Goal: Task Accomplishment & Management: Complete application form

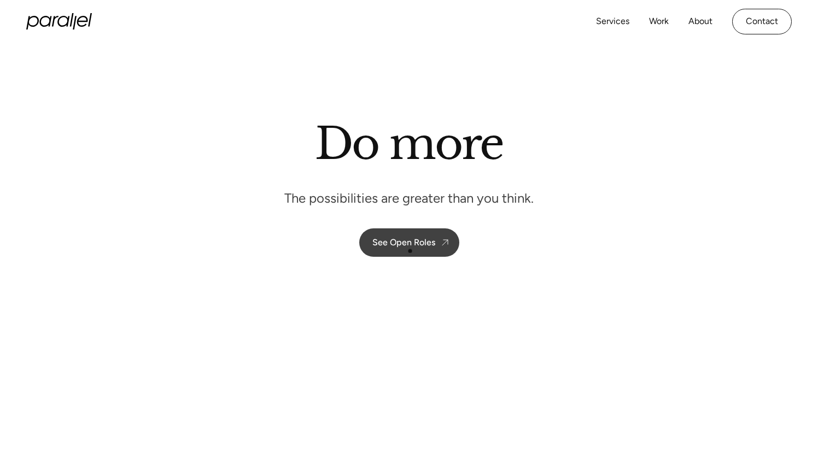
click at [415, 241] on div "See Open Roles" at bounding box center [403, 242] width 63 height 10
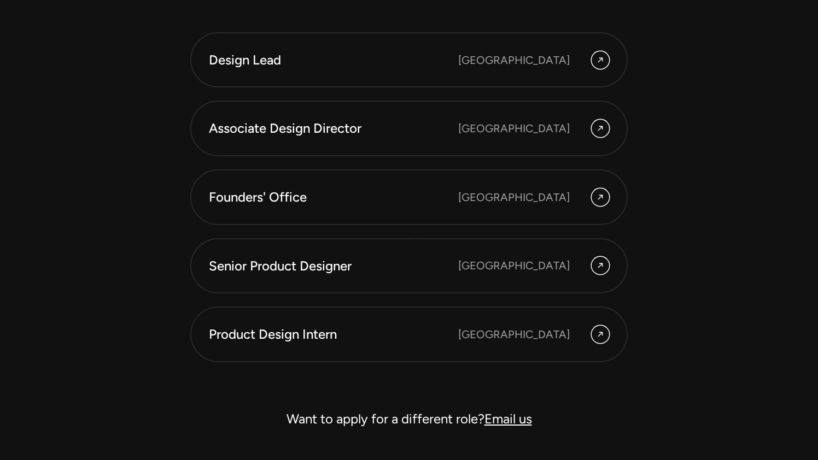
scroll to position [3016, 0]
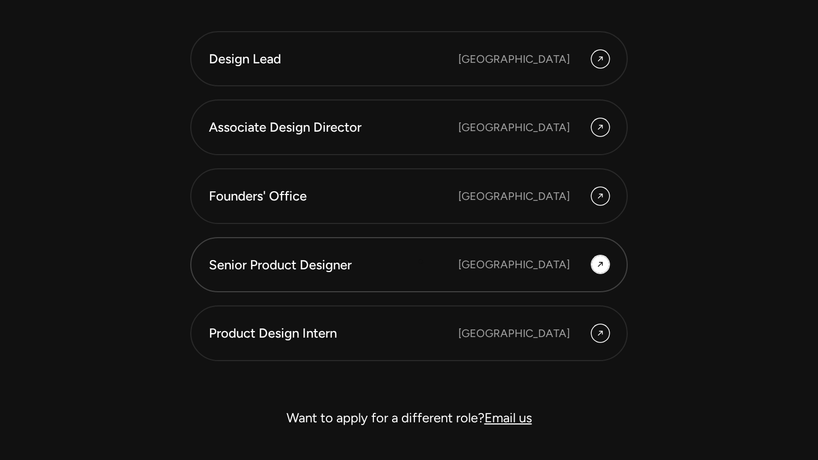
click at [421, 262] on div "Senior Product Designer" at bounding box center [333, 265] width 249 height 19
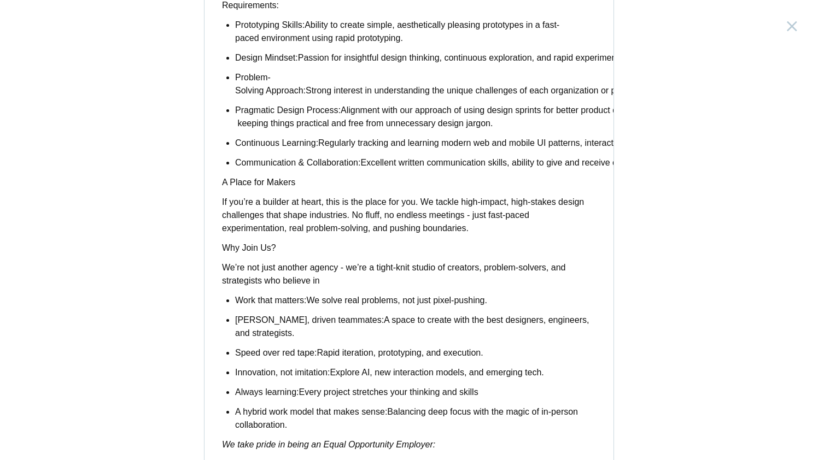
scroll to position [847, 0]
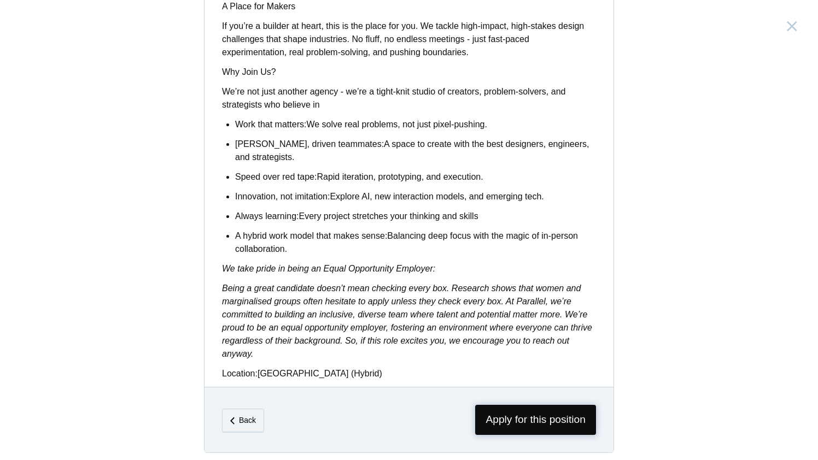
click at [534, 406] on span "Apply for this position" at bounding box center [535, 420] width 121 height 30
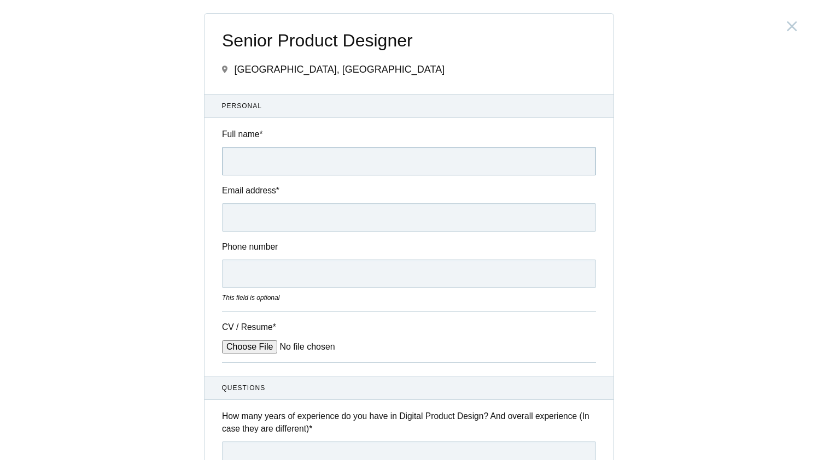
click at [340, 166] on input "Full name *" at bounding box center [409, 161] width 374 height 28
type input "[PERSON_NAME]"
type input "08901886305"
click at [308, 220] on input "Email address *" at bounding box center [409, 217] width 374 height 28
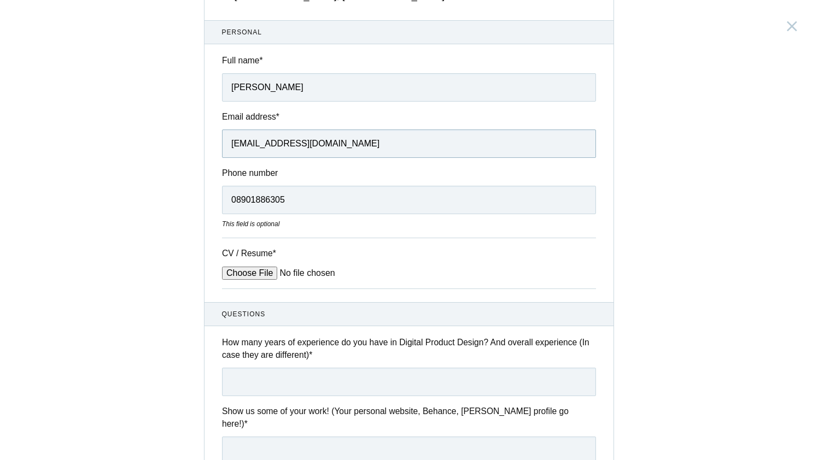
scroll to position [75, 0]
type input "[EMAIL_ADDRESS][DOMAIN_NAME]"
click at [264, 271] on input "CV / Resume *" at bounding box center [305, 272] width 166 height 13
type input "C:\fakepath\Resume - [PERSON_NAME] - Product Designer.pdf"
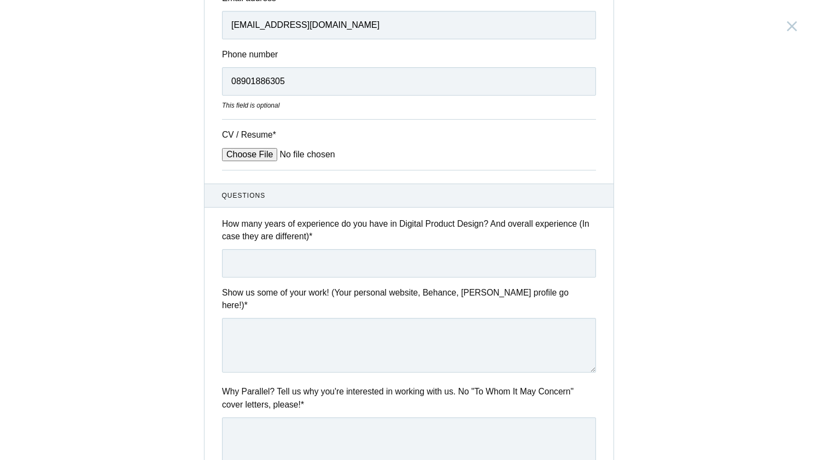
scroll to position [193, 0]
click at [304, 267] on input "text" at bounding box center [409, 263] width 374 height 28
type input "4 yrs"
click at [297, 331] on textarea at bounding box center [409, 344] width 374 height 55
paste textarea "[URL][DOMAIN_NAME][PERSON_NAME]"
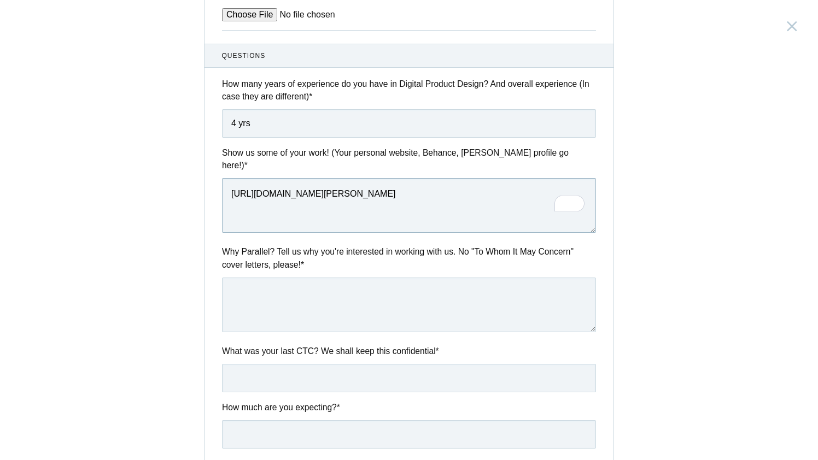
scroll to position [375, 0]
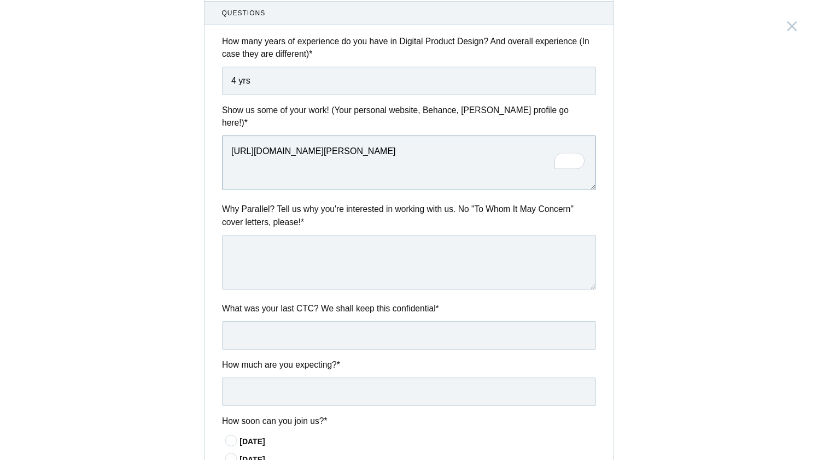
type textarea "[URL][DOMAIN_NAME][PERSON_NAME]"
click at [288, 254] on textarea at bounding box center [409, 262] width 374 height 55
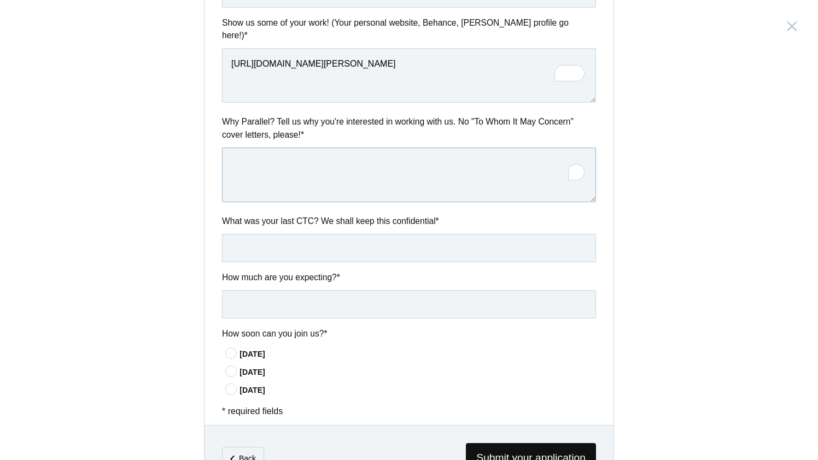
scroll to position [469, 0]
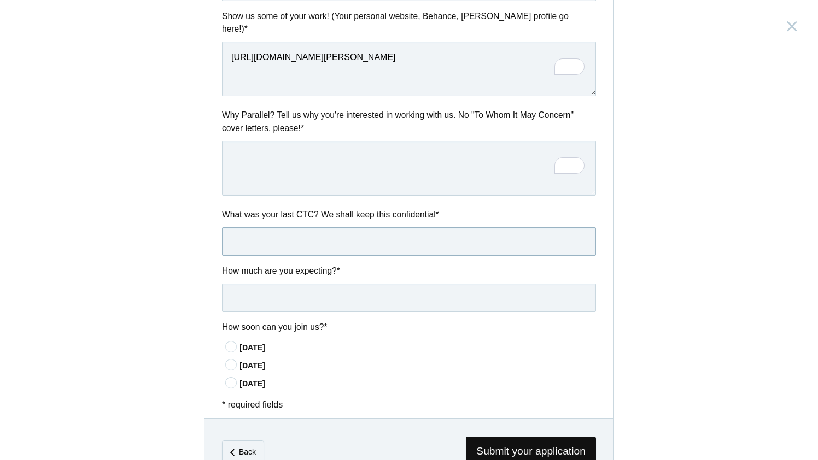
click at [286, 238] on input "text" at bounding box center [409, 241] width 374 height 28
type input "2050000"
click at [290, 302] on input "text" at bounding box center [409, 298] width 374 height 28
type input "2500000"
click at [226, 343] on icon at bounding box center [231, 346] width 20 height 7
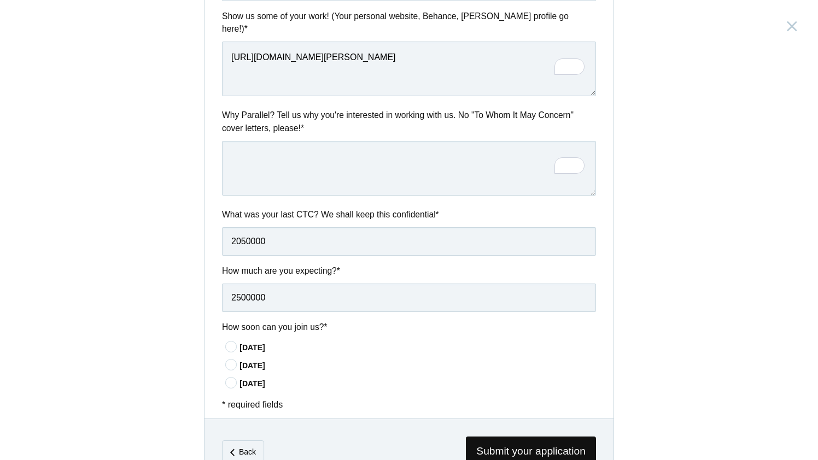
click at [0, 0] on input"] "[DATE]" at bounding box center [0, 0] width 0 height 0
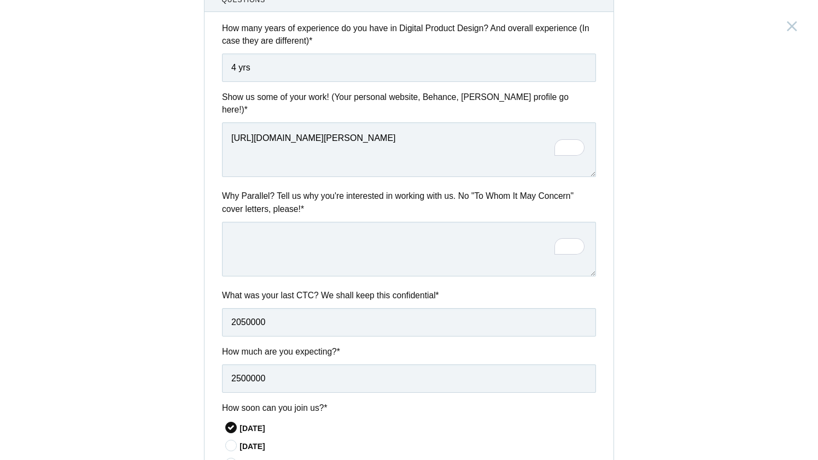
scroll to position [377, 0]
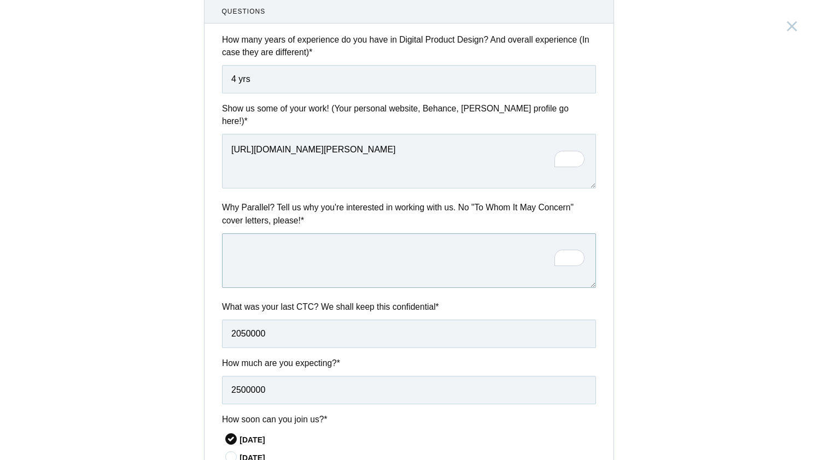
click at [369, 239] on textarea "To enrich screen reader interactions, please activate Accessibility in Grammarl…" at bounding box center [409, 260] width 374 height 55
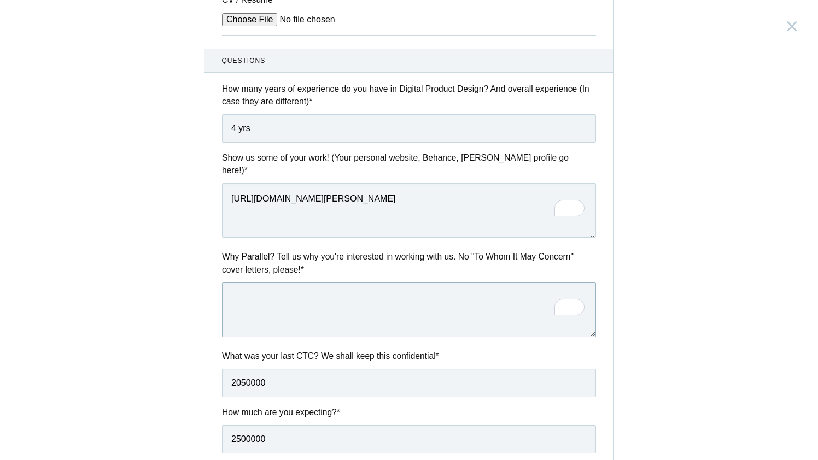
scroll to position [337, 0]
